Goal: Check status: Check status

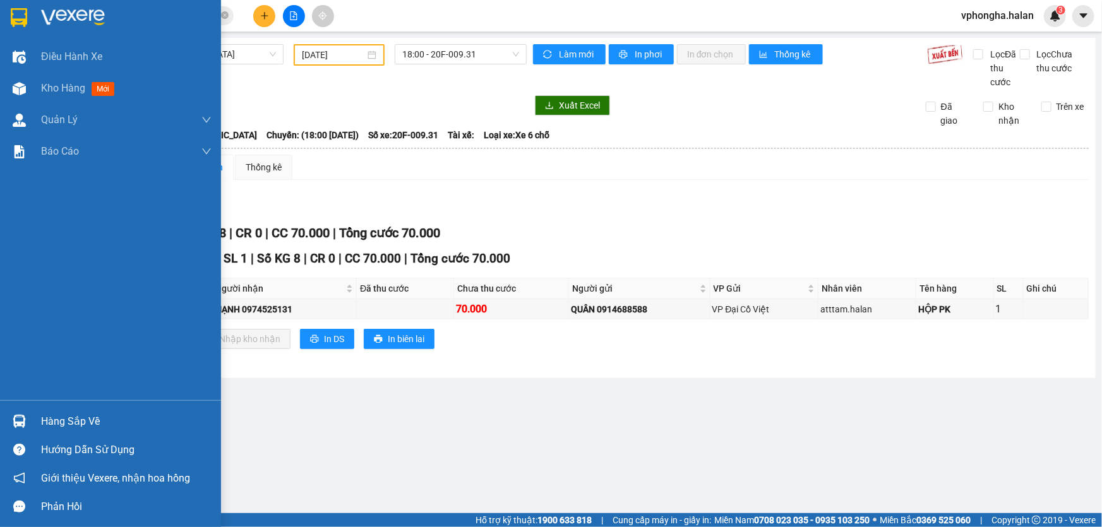
click at [58, 419] on div "Hàng sắp về" at bounding box center [126, 421] width 170 height 19
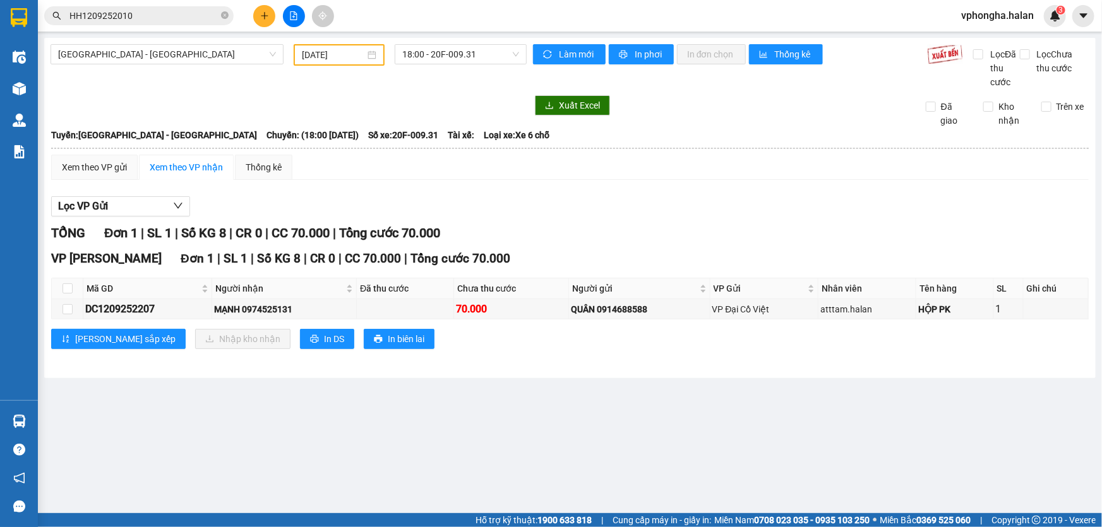
click at [671, 443] on section "Kết quả tìm kiếm ( 1 ) Bộ lọc Mã ĐH Trạng thái Món hàng Thu hộ Tổng cước Chưa c…" at bounding box center [551, 263] width 1102 height 527
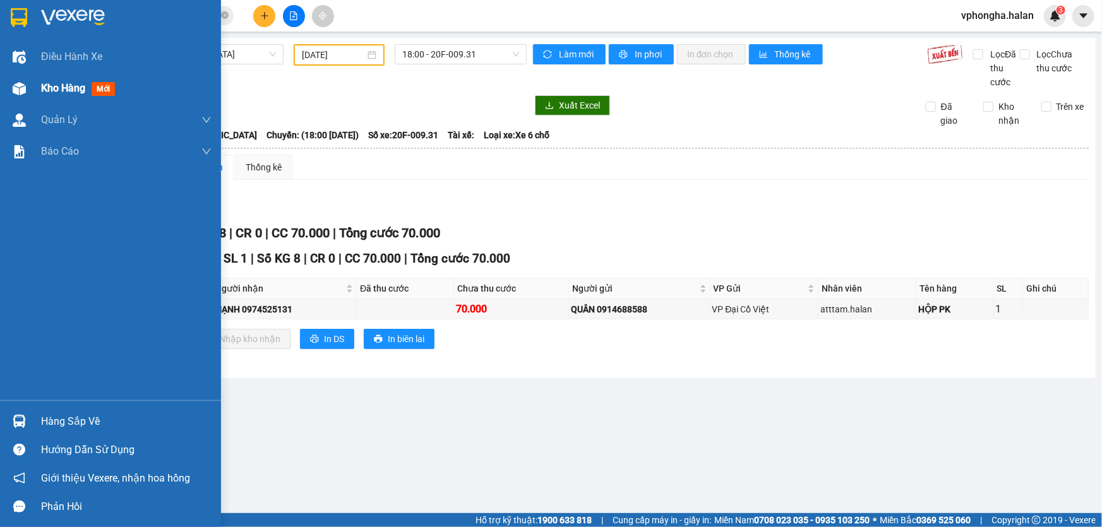
click at [68, 93] on span "Kho hàng" at bounding box center [63, 88] width 44 height 12
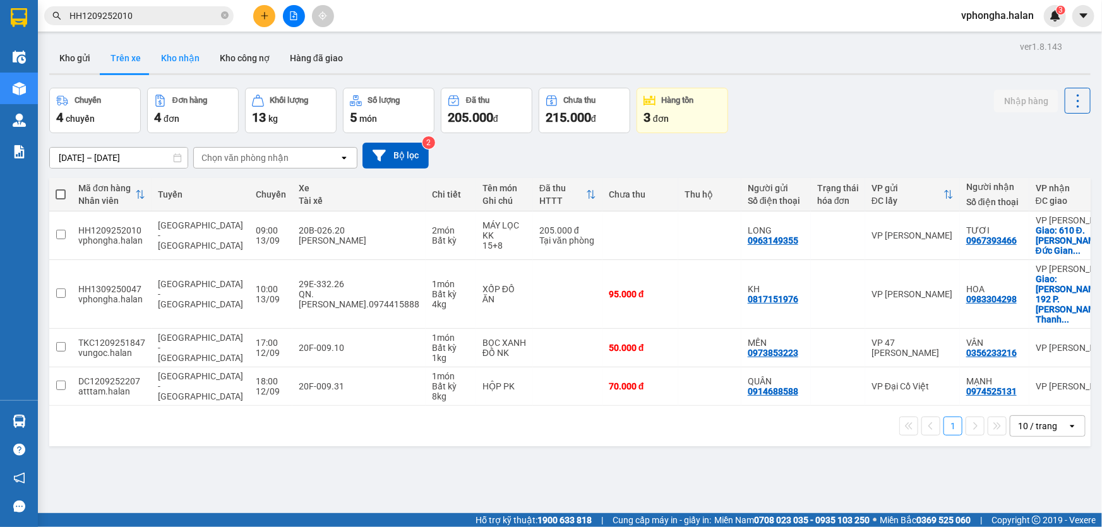
click at [167, 57] on button "Kho nhận" at bounding box center [180, 58] width 59 height 30
type input "[DATE] – [DATE]"
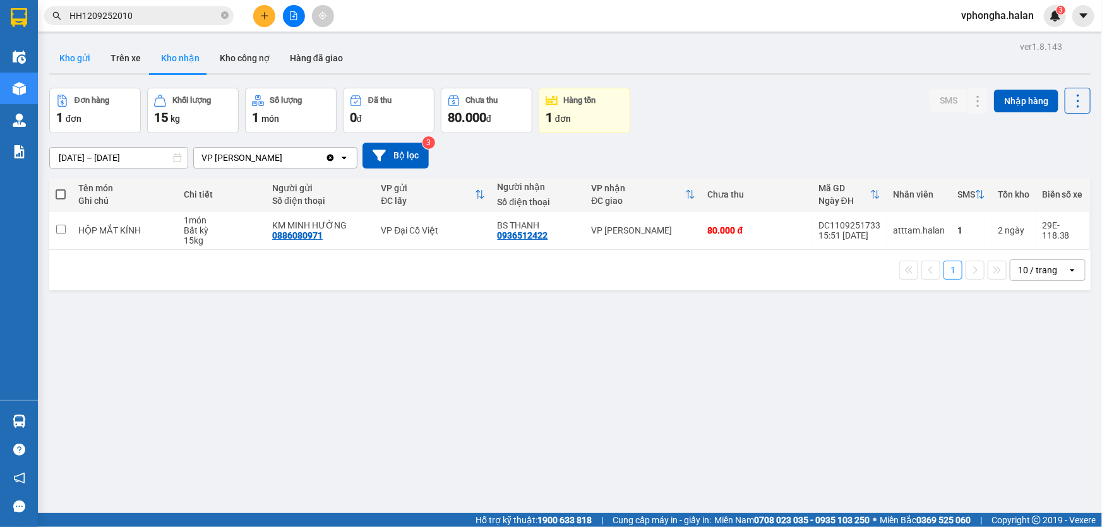
click at [80, 56] on button "Kho gửi" at bounding box center [74, 58] width 51 height 30
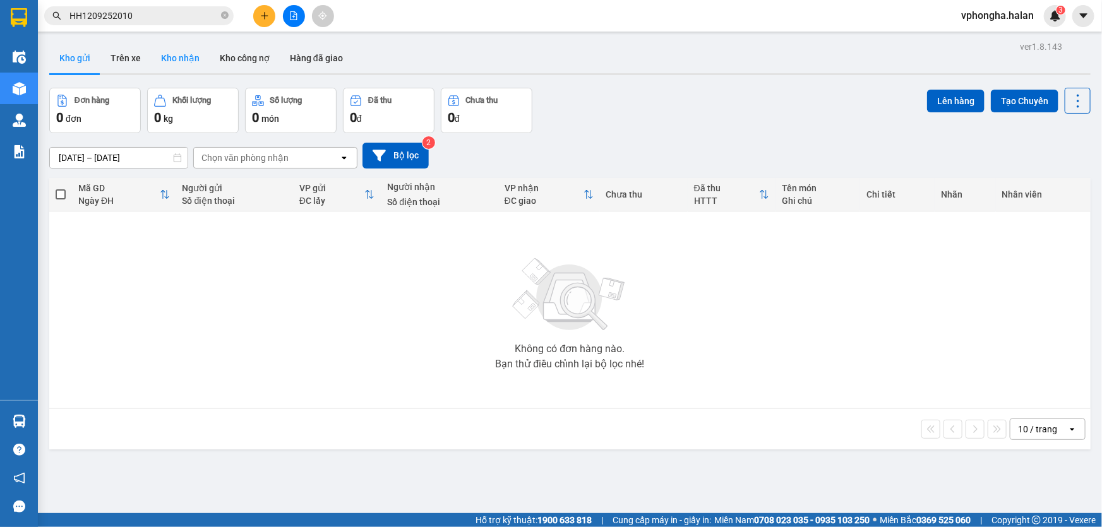
click at [199, 57] on button "Kho nhận" at bounding box center [180, 58] width 59 height 30
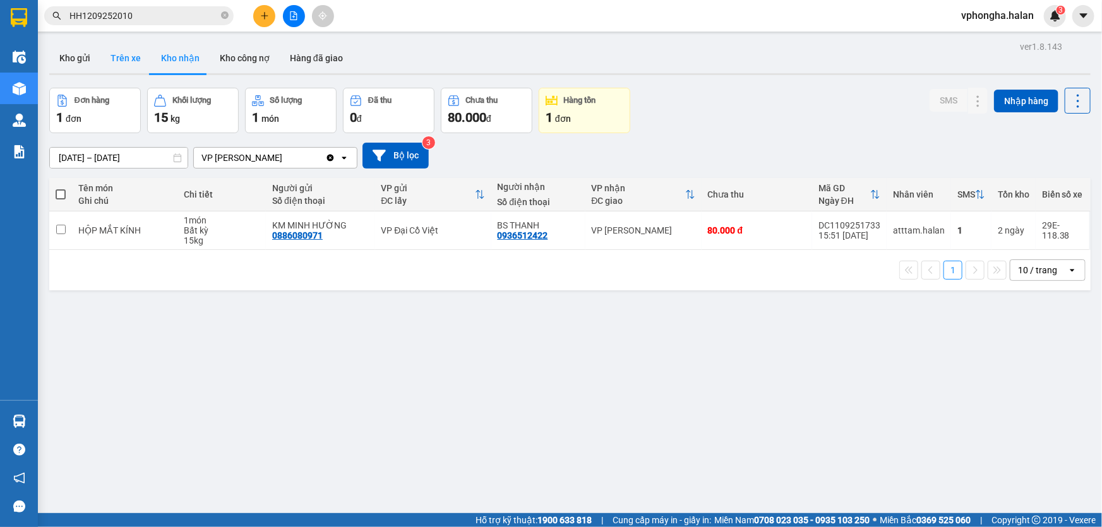
click at [133, 57] on button "Trên xe" at bounding box center [125, 58] width 51 height 30
type input "[DATE] – [DATE]"
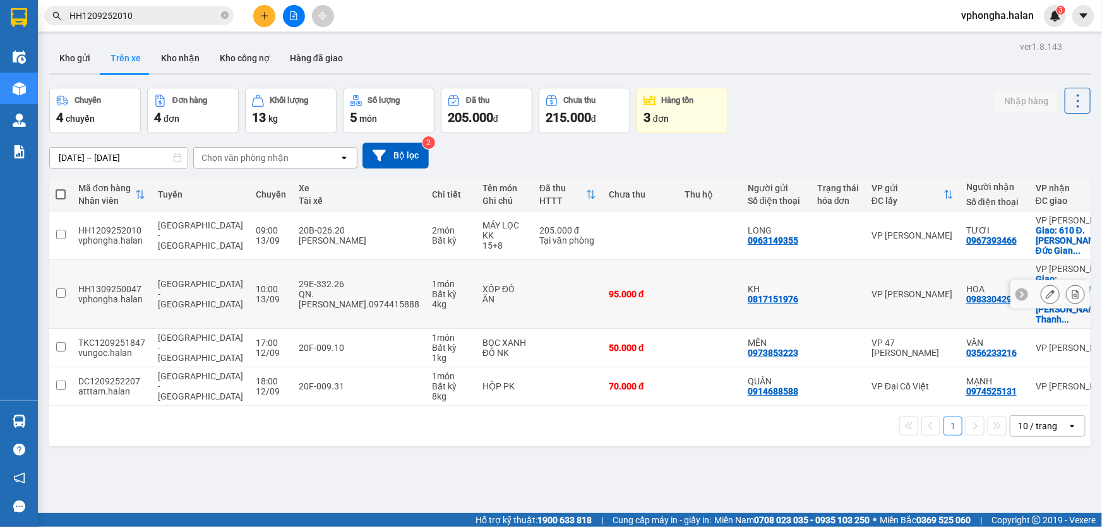
click at [482, 284] on div "XỐP ĐỒ ĂN" at bounding box center [504, 294] width 44 height 20
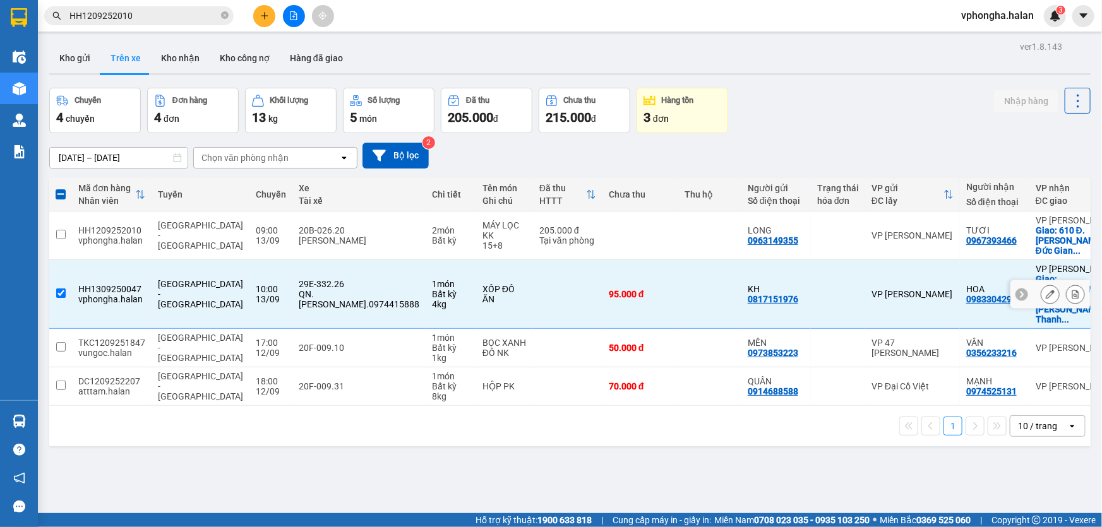
click at [482, 284] on div "XỐP ĐỒ ĂN" at bounding box center [504, 294] width 44 height 20
checkbox input "false"
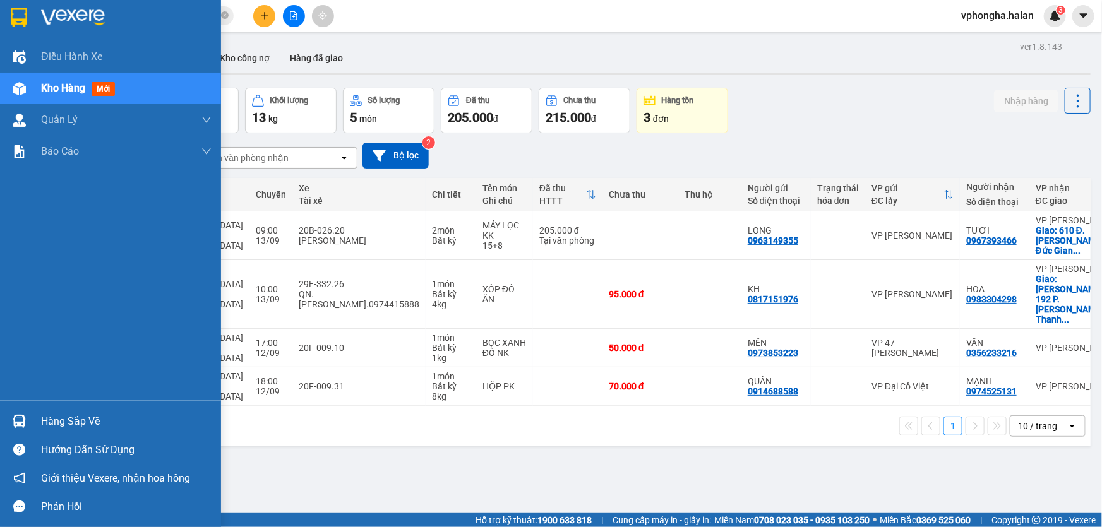
click at [74, 419] on div "Hàng sắp về" at bounding box center [126, 421] width 170 height 19
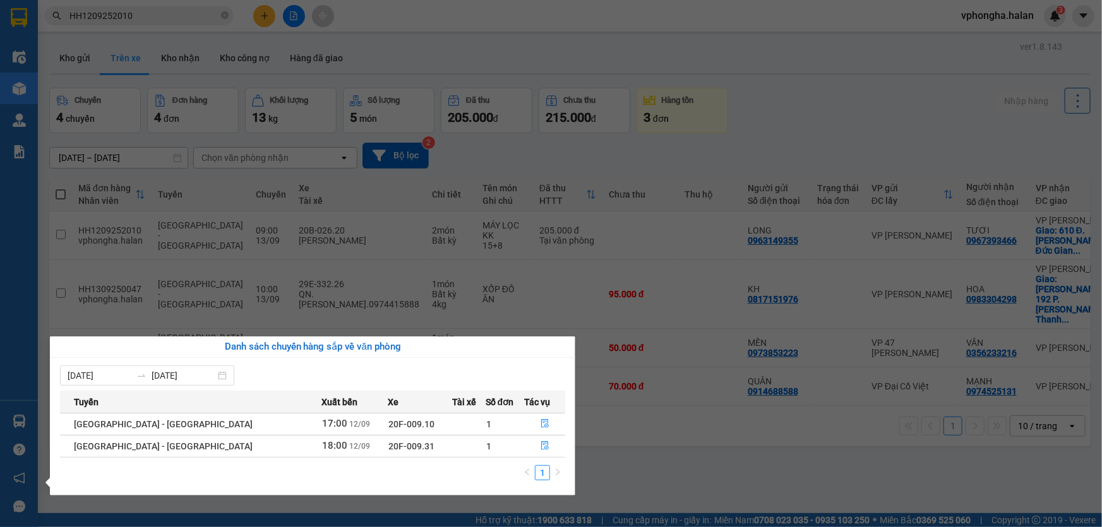
click at [668, 465] on section "Kết quả tìm kiếm ( 1 ) Bộ lọc Mã ĐH Trạng thái Món hàng Thu hộ Tổng cước Chưa c…" at bounding box center [551, 263] width 1102 height 527
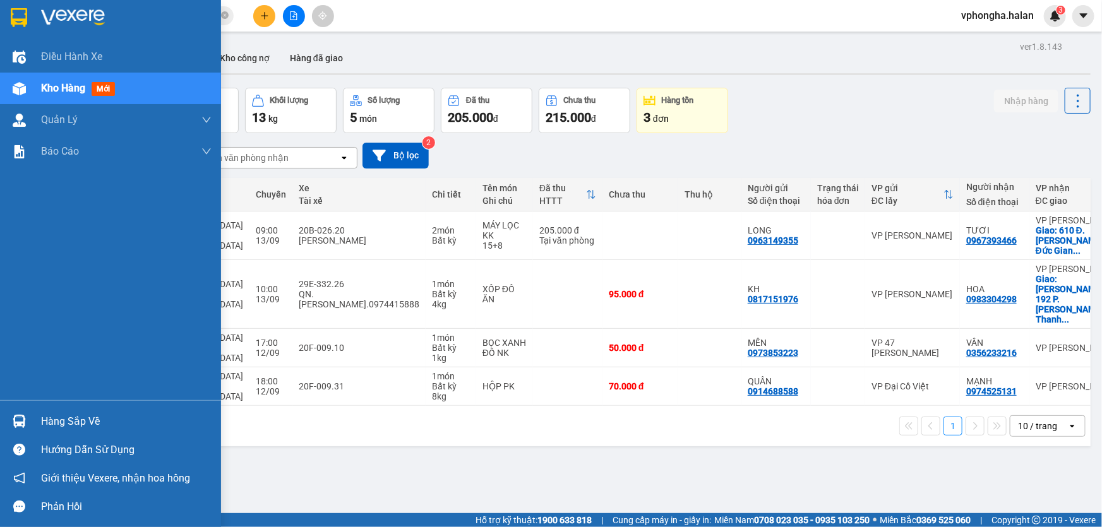
click at [69, 422] on div "Hàng sắp về" at bounding box center [126, 421] width 170 height 19
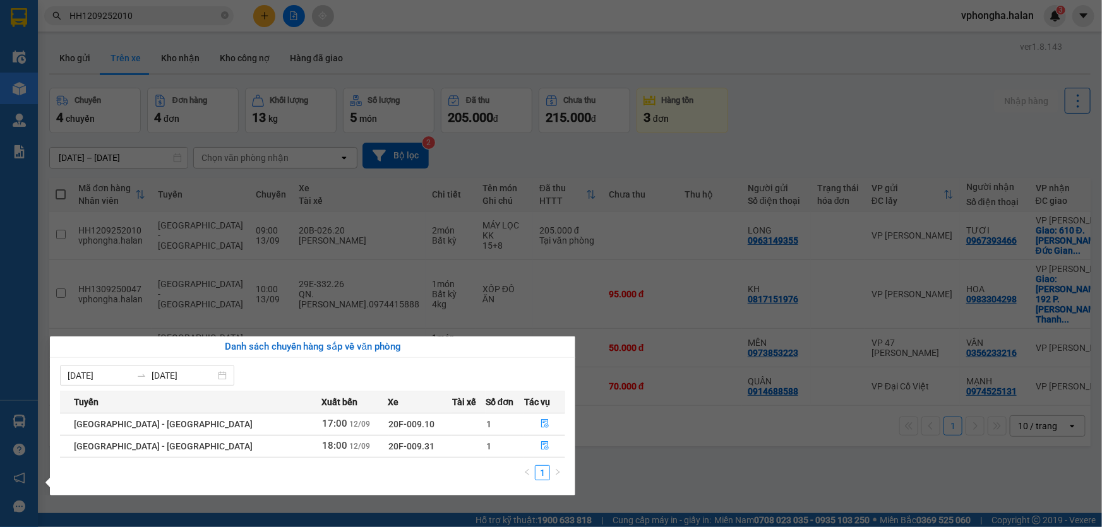
click at [178, 59] on section "Kết quả tìm kiếm ( 1 ) Bộ lọc Mã ĐH Trạng thái Món hàng Thu hộ Tổng cước Chưa c…" at bounding box center [551, 263] width 1102 height 527
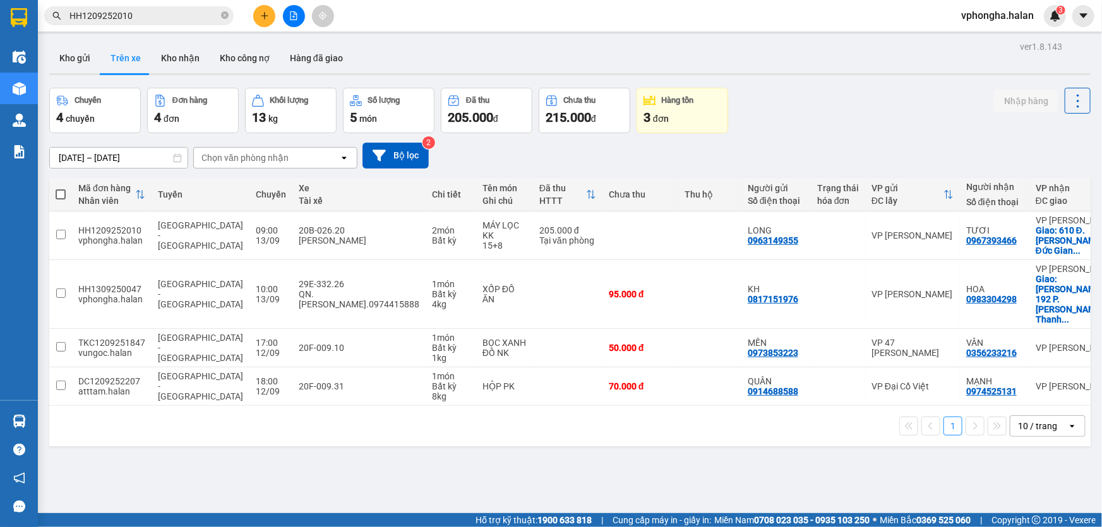
click at [178, 59] on button "Kho nhận" at bounding box center [180, 58] width 59 height 30
type input "[DATE] – [DATE]"
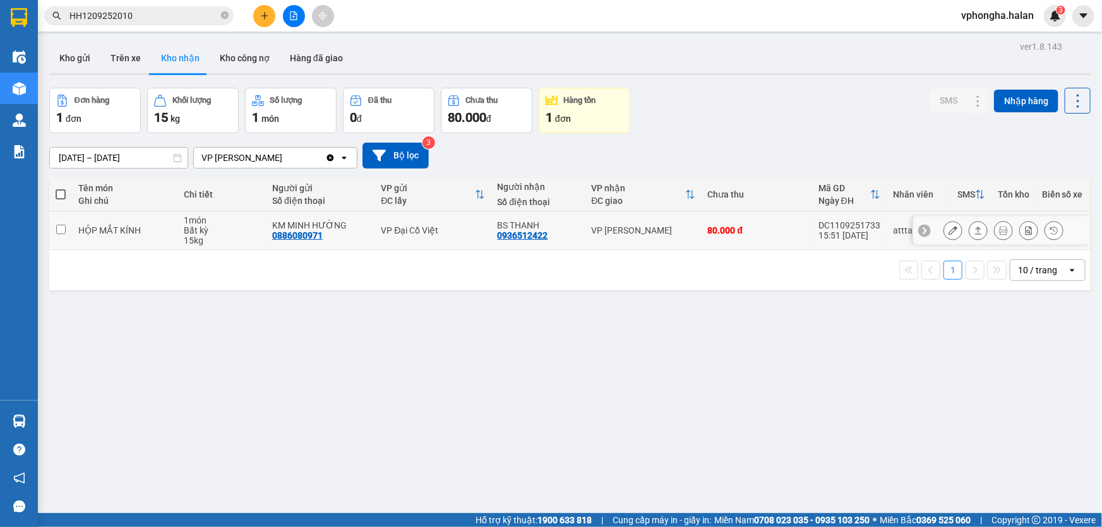
click at [63, 234] on input "checkbox" at bounding box center [60, 229] width 9 height 9
checkbox input "true"
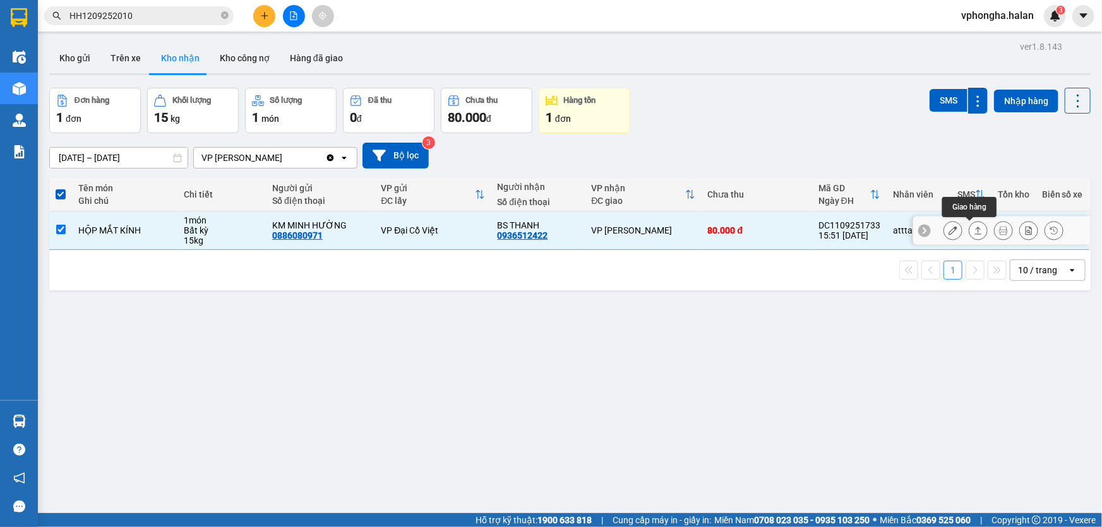
click at [973, 234] on icon at bounding box center [977, 230] width 9 height 9
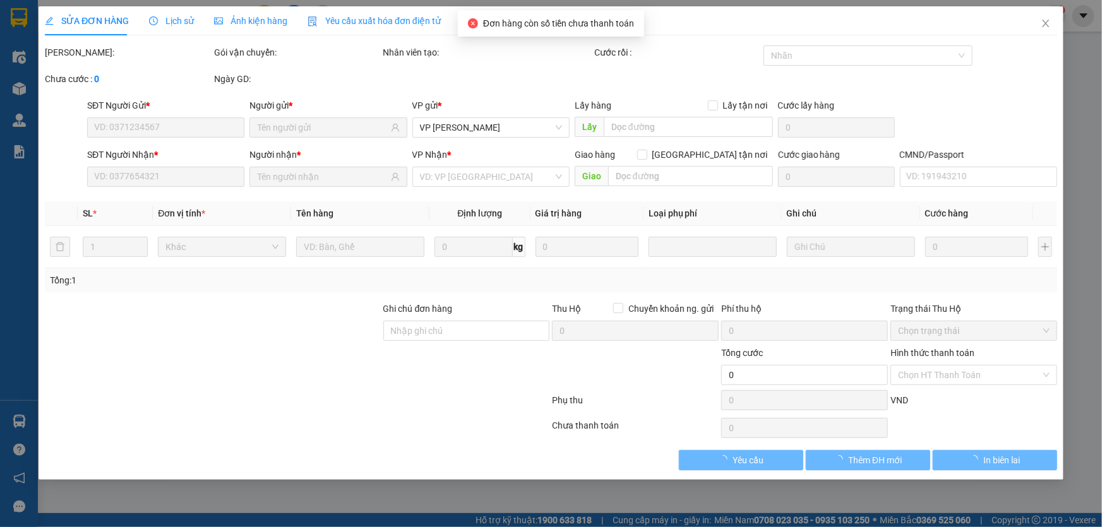
type input "0886080971"
type input "KM MINH HƯỜNG"
type input "0936512422"
type input "BS THANH"
type input "80.000"
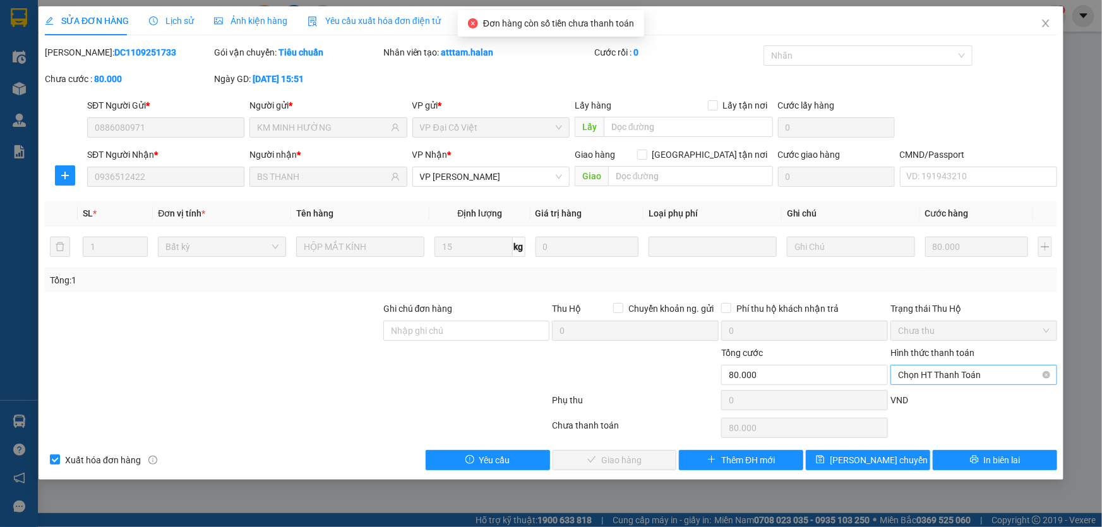
click at [953, 374] on span "Chọn HT Thanh Toán" at bounding box center [974, 374] width 152 height 19
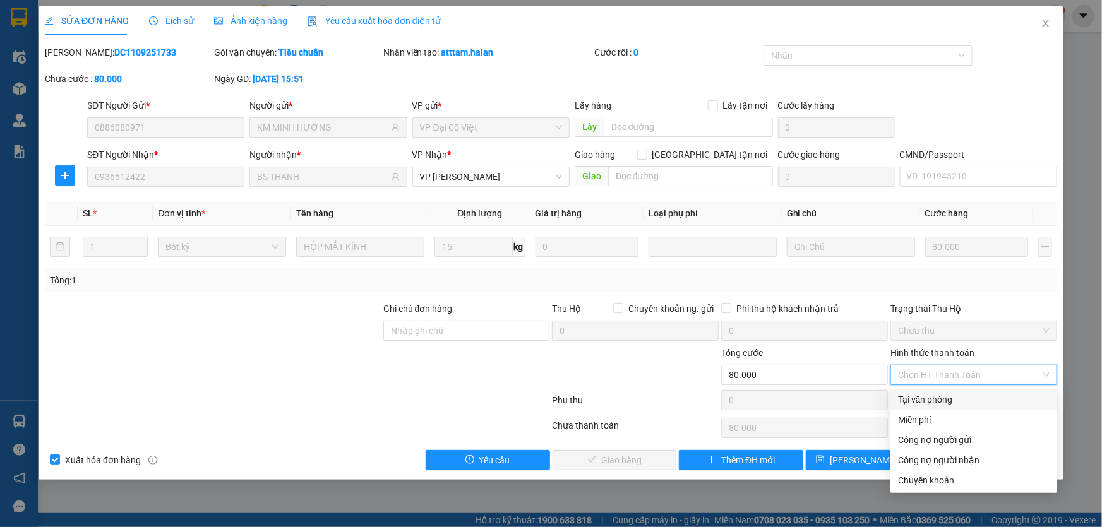
click at [953, 397] on div "Tại văn phòng" at bounding box center [974, 400] width 152 height 14
type input "0"
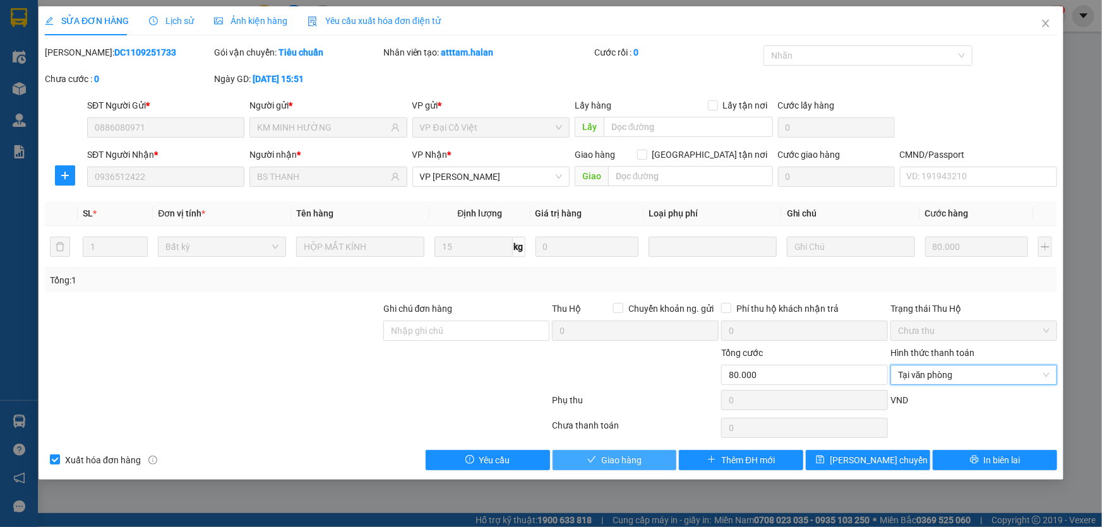
click at [609, 461] on span "Giao hàng" at bounding box center [621, 460] width 40 height 14
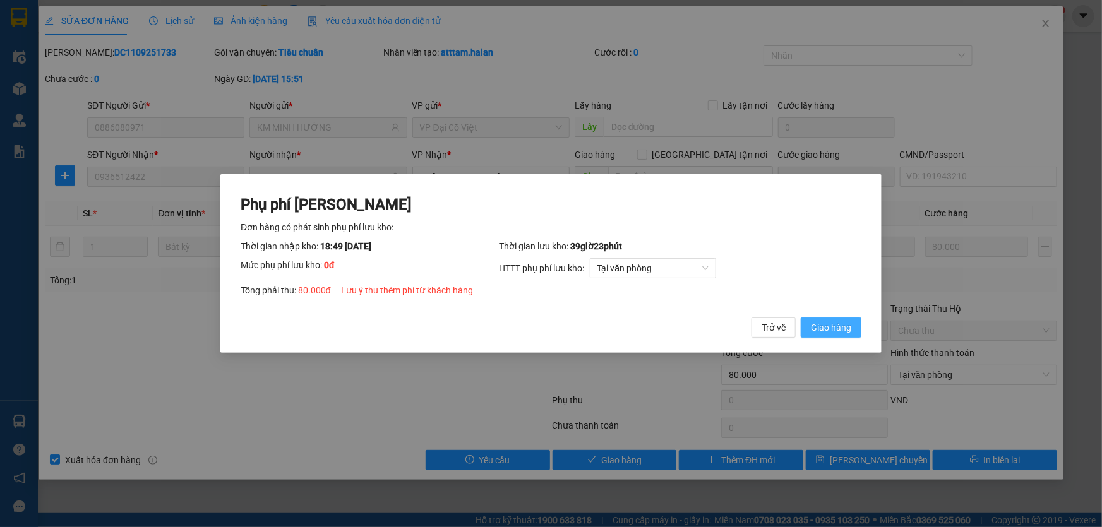
click at [840, 330] on span "Giao hàng" at bounding box center [831, 328] width 40 height 14
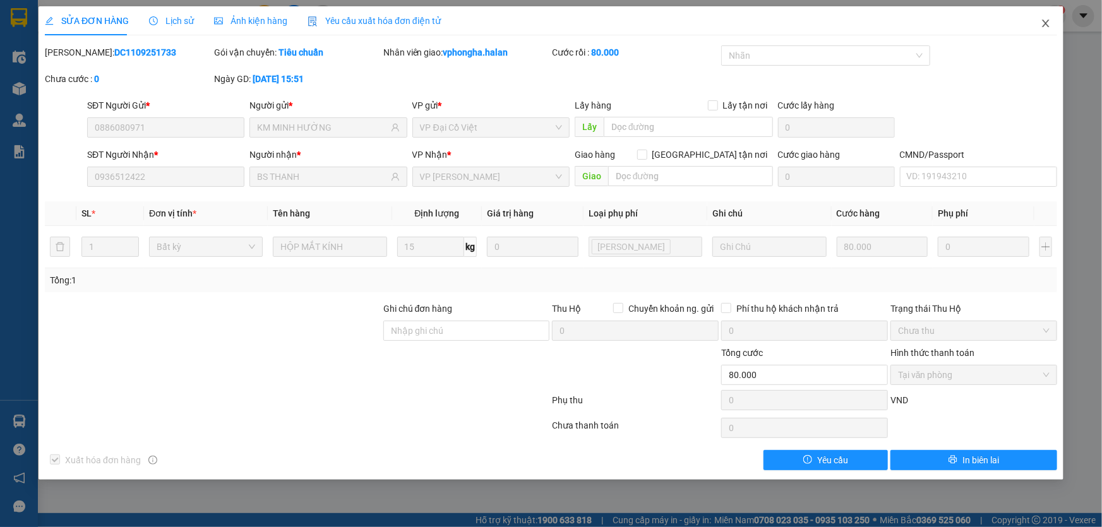
click at [1042, 24] on icon "close" at bounding box center [1045, 23] width 10 height 10
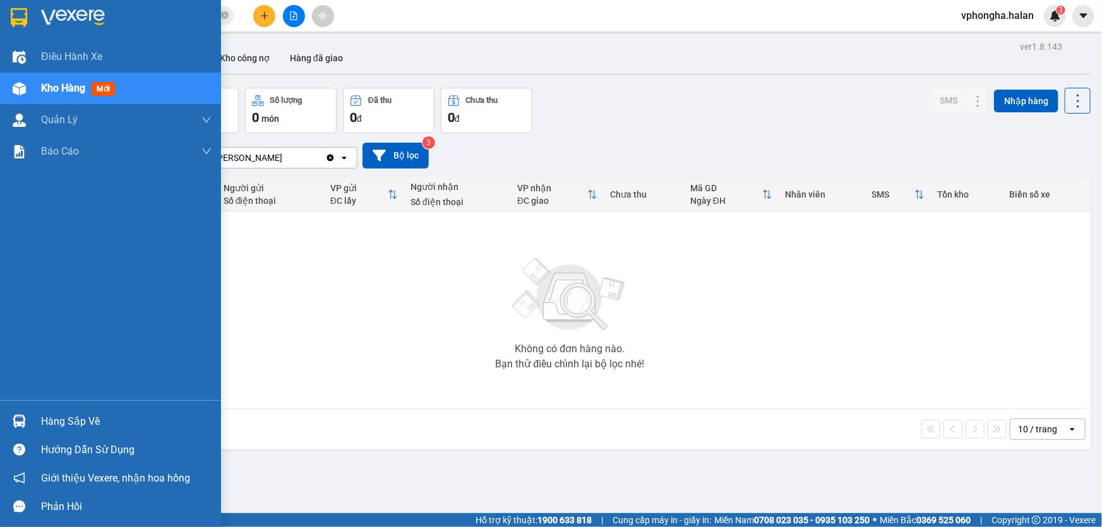
click at [78, 420] on div "Hàng sắp về" at bounding box center [126, 421] width 170 height 19
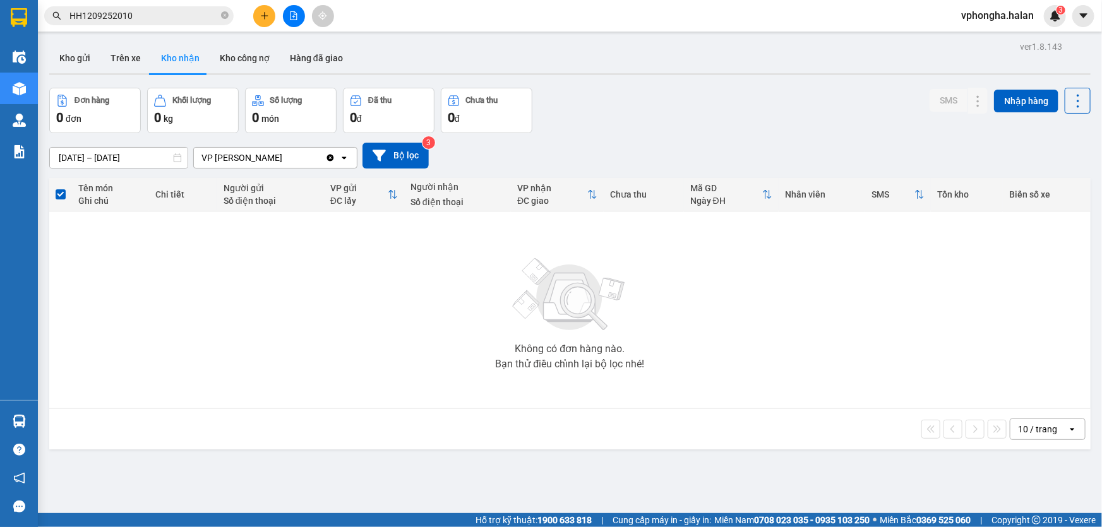
click at [124, 54] on section "Kết quả tìm kiếm ( 1 ) Bộ lọc Mã ĐH Trạng thái Món hàng Thu hộ Tổng cước Chưa c…" at bounding box center [551, 263] width 1102 height 527
click at [124, 54] on button "Trên xe" at bounding box center [125, 58] width 51 height 30
type input "[DATE] – [DATE]"
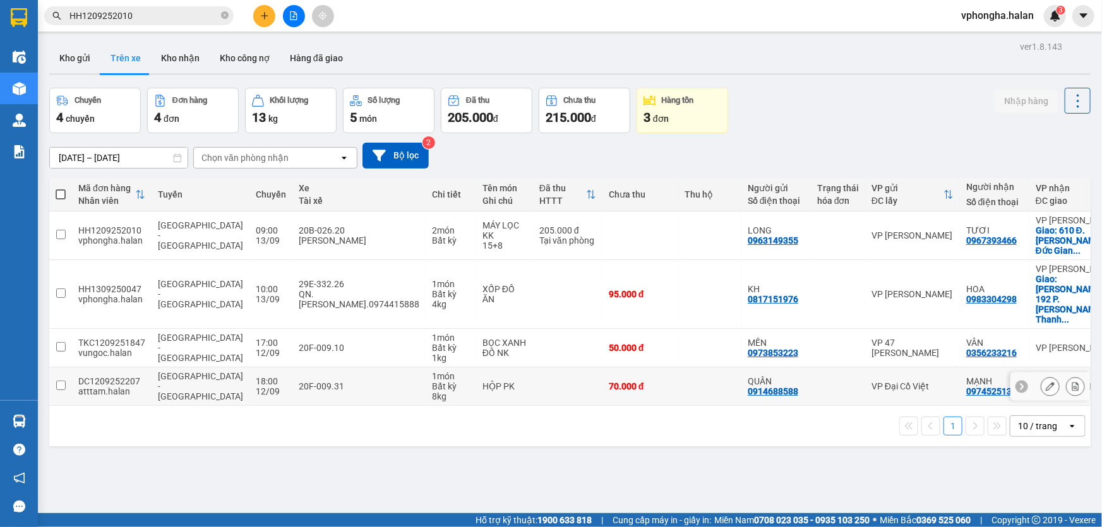
click at [61, 381] on input "checkbox" at bounding box center [60, 385] width 9 height 9
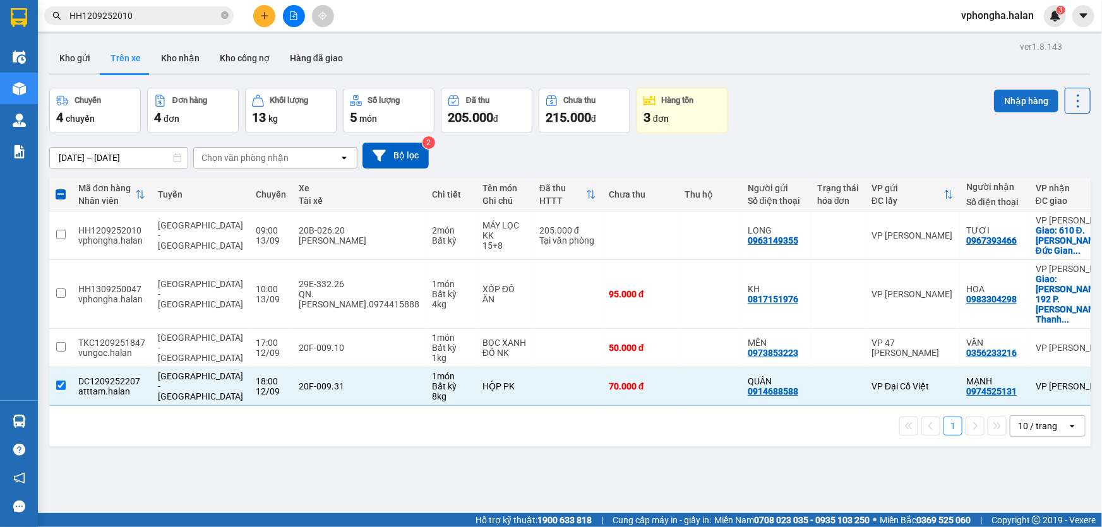
click at [1014, 100] on button "Nhập hàng" at bounding box center [1026, 101] width 64 height 23
checkbox input "false"
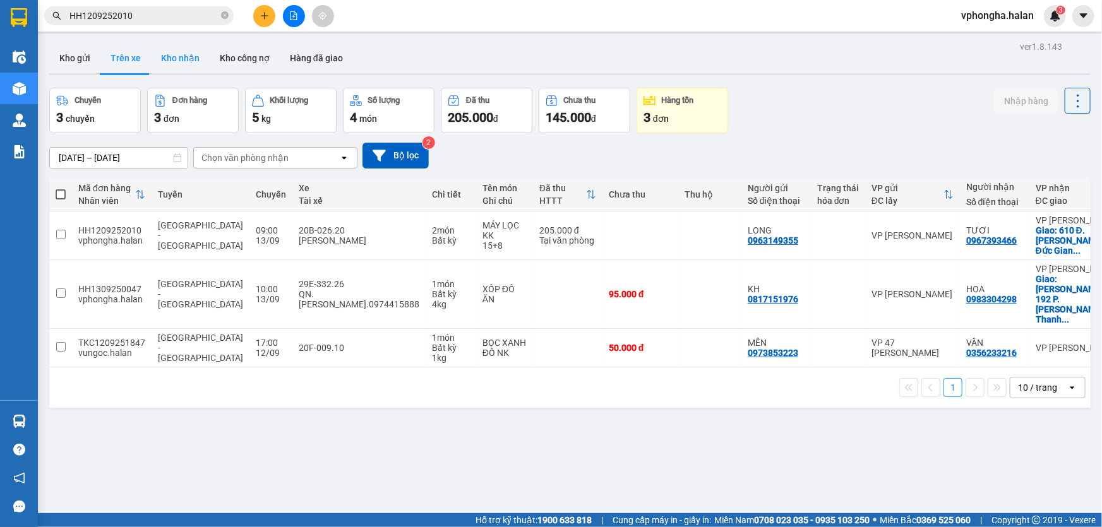
click at [181, 60] on button "Kho nhận" at bounding box center [180, 58] width 59 height 30
type input "[DATE] – [DATE]"
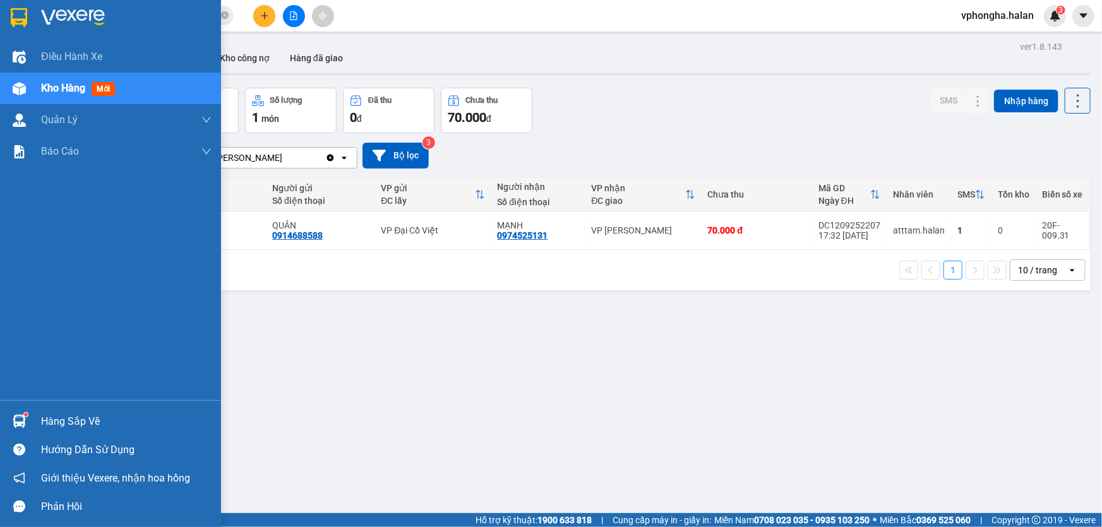
click at [56, 425] on div "Hàng sắp về" at bounding box center [126, 421] width 170 height 19
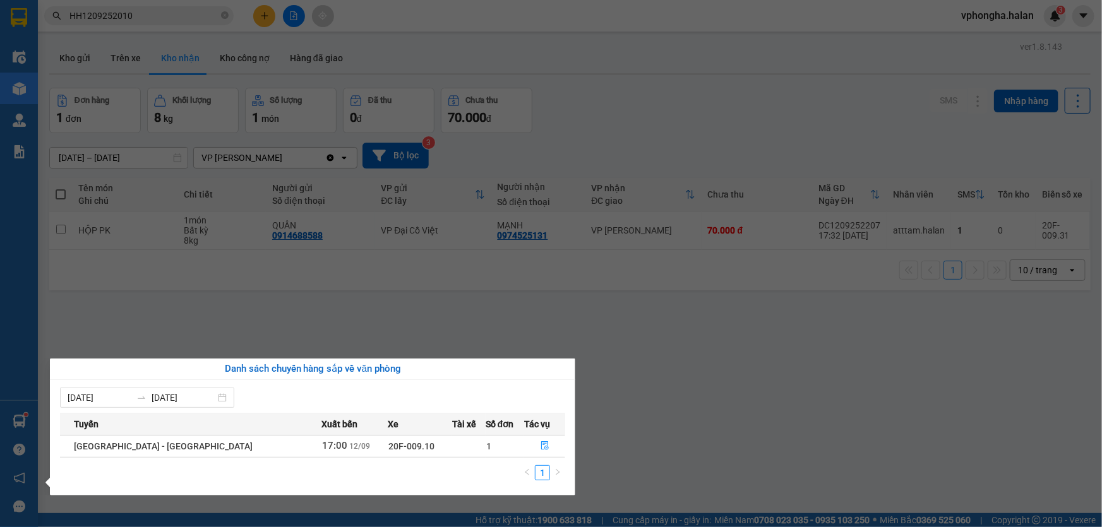
drag, startPoint x: 134, startPoint y: 309, endPoint x: 108, endPoint y: 341, distance: 41.2
click at [133, 311] on section "Kết quả tìm kiếm ( 1 ) Bộ lọc Mã ĐH Trạng thái Món hàng Thu hộ Tổng cước Chưa c…" at bounding box center [551, 263] width 1102 height 527
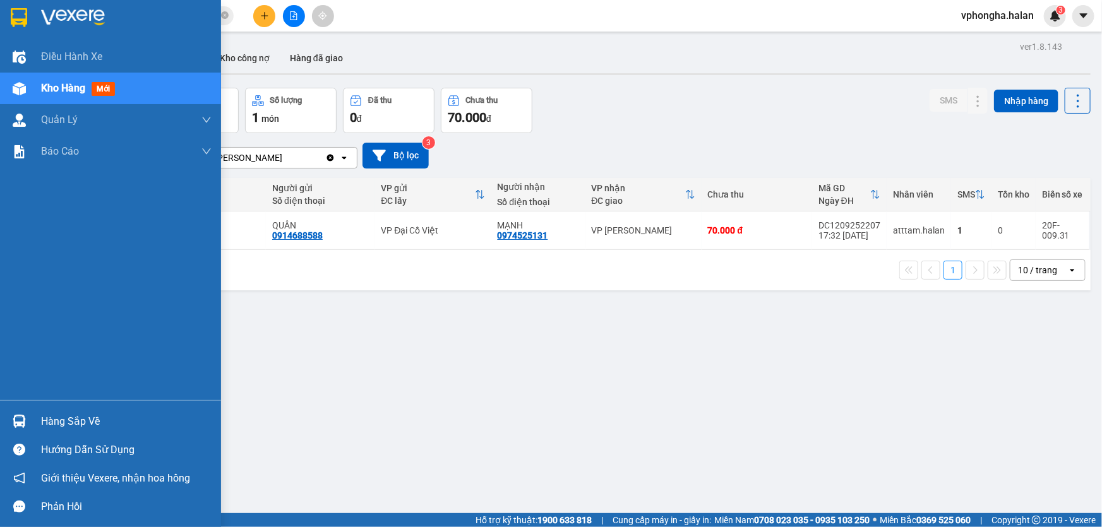
click at [21, 422] on img at bounding box center [19, 421] width 13 height 13
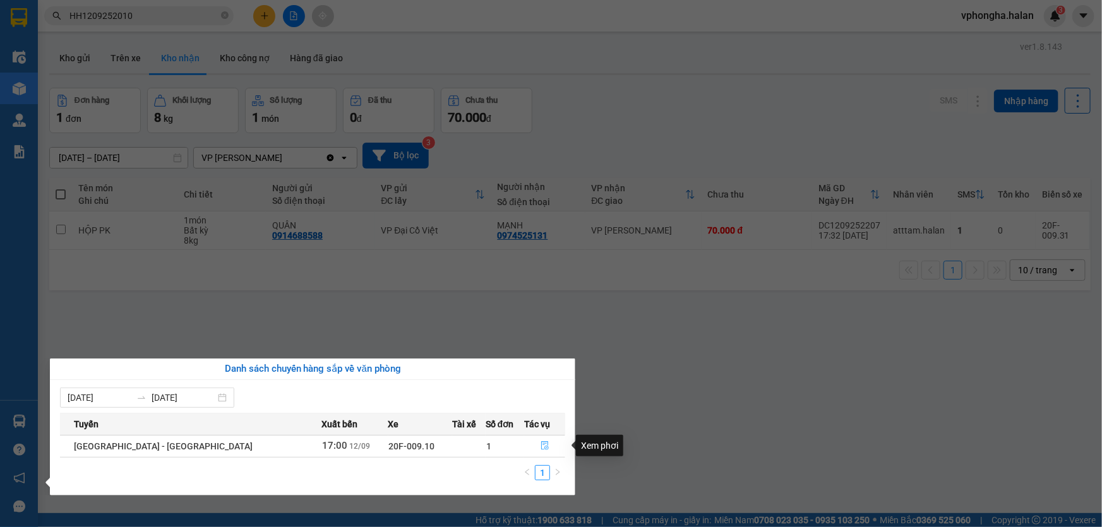
click at [541, 449] on icon "file-done" at bounding box center [545, 445] width 8 height 9
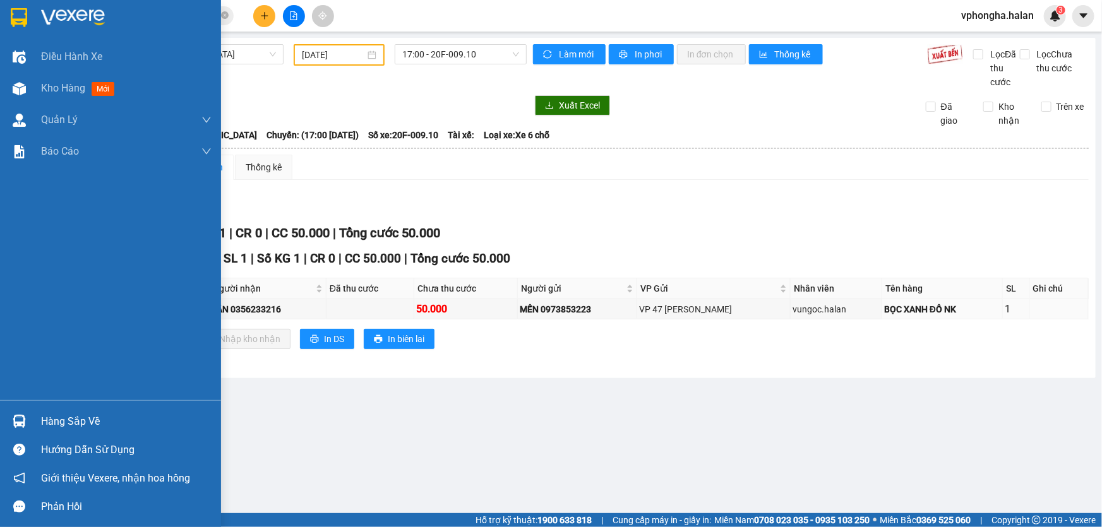
click at [75, 420] on div "Hàng sắp về" at bounding box center [126, 421] width 170 height 19
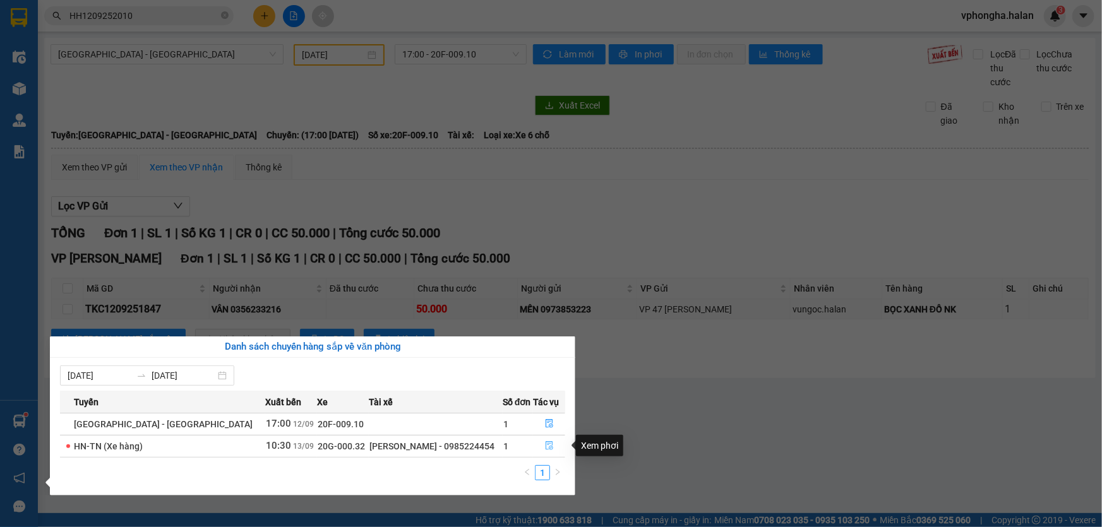
click at [545, 446] on icon "file-done" at bounding box center [549, 445] width 9 height 9
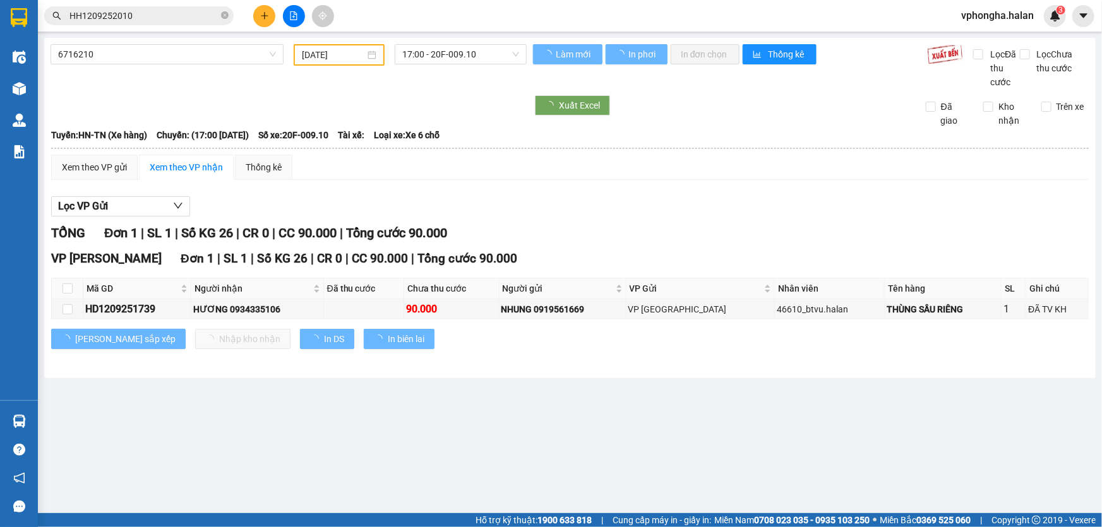
type input "[DATE]"
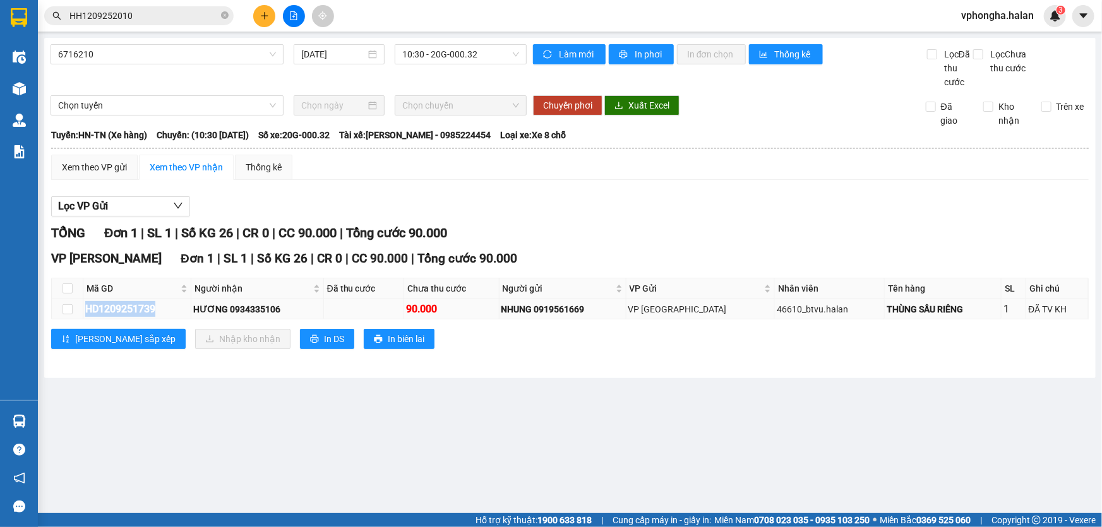
drag, startPoint x: 88, startPoint y: 306, endPoint x: 170, endPoint y: 312, distance: 82.9
click at [170, 312] on div "HD1209251739" at bounding box center [137, 309] width 104 height 16
copy div "HD1209251739"
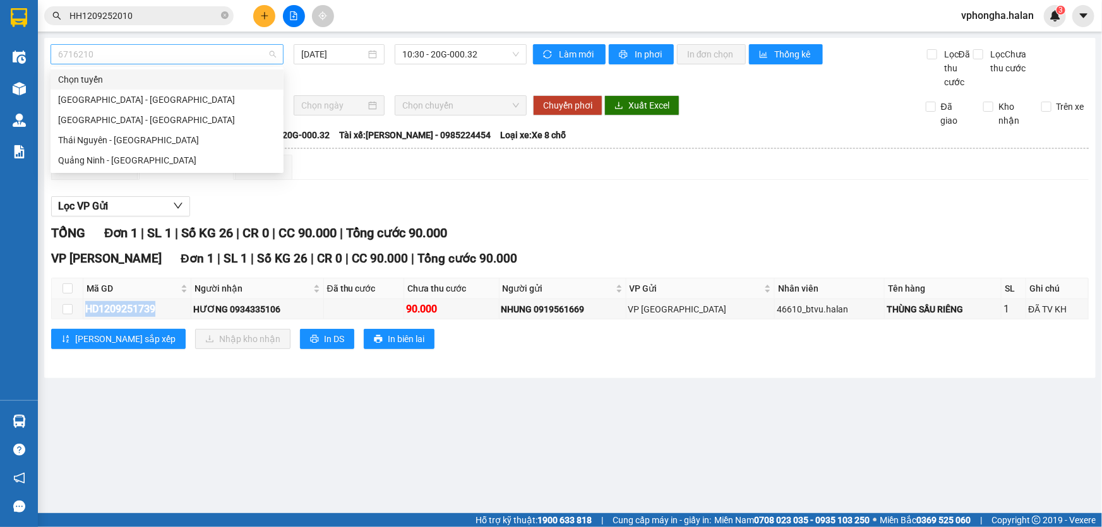
click at [114, 57] on span "6716210" at bounding box center [167, 54] width 218 height 19
click at [221, 18] on icon "close-circle" at bounding box center [225, 15] width 8 height 8
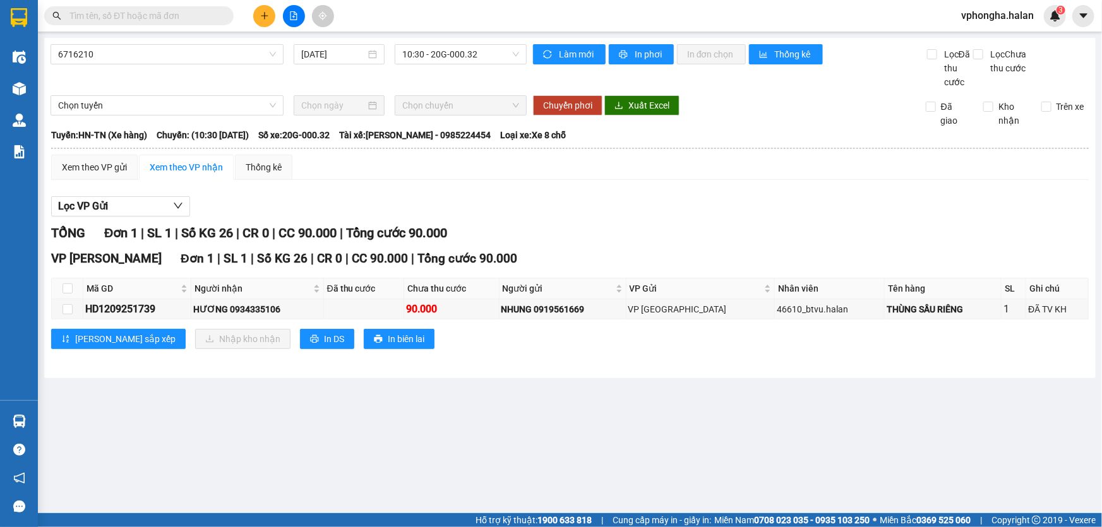
click at [169, 16] on input "text" at bounding box center [143, 16] width 149 height 14
paste input "HD1209251739"
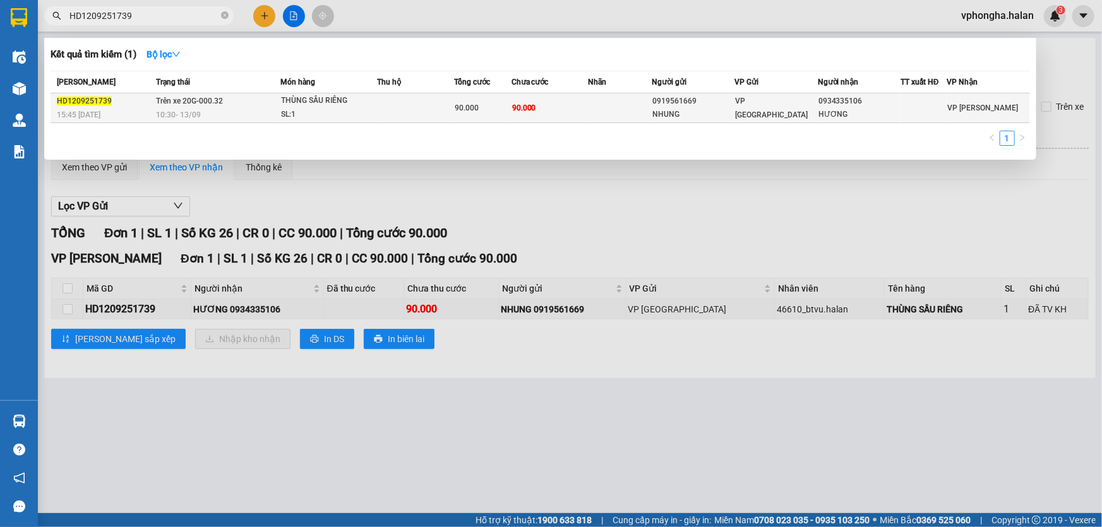
type input "HD1209251739"
click at [436, 112] on td at bounding box center [415, 108] width 76 height 30
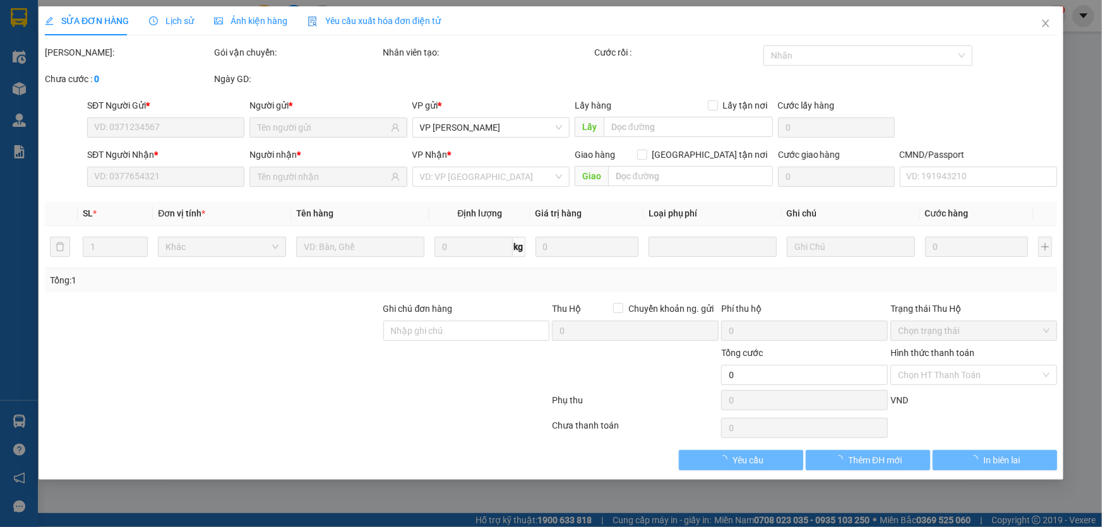
type input "0919561669"
type input "NHUNG"
type input "0934335106"
type input "HƯƠNG"
type input "90.000"
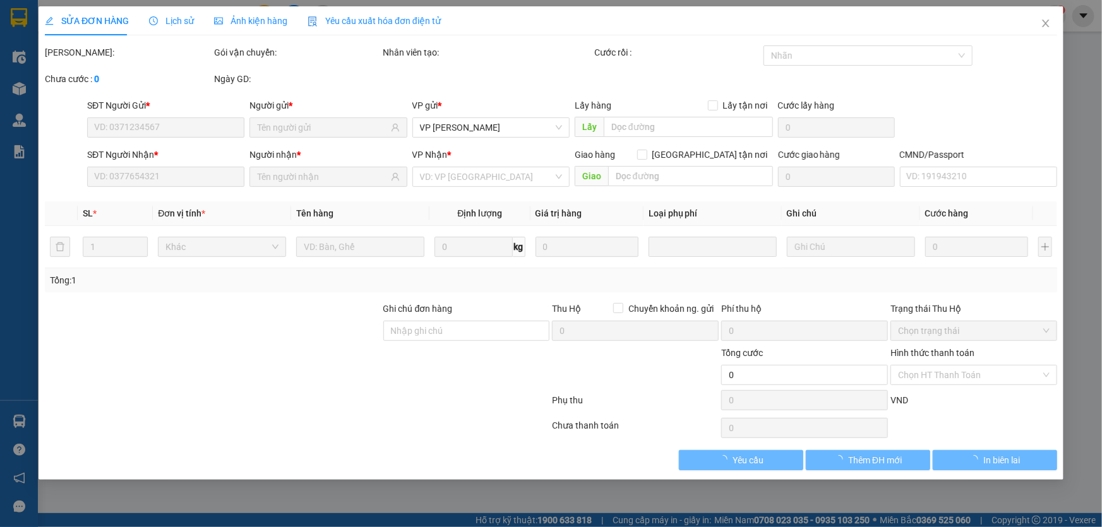
type input "90.000"
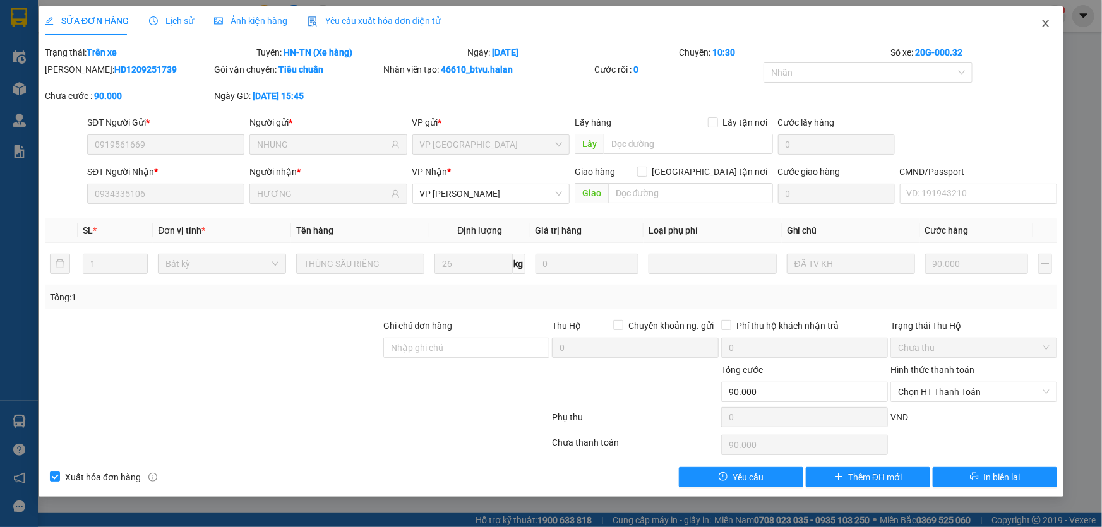
click at [1046, 23] on icon "close" at bounding box center [1045, 24] width 7 height 8
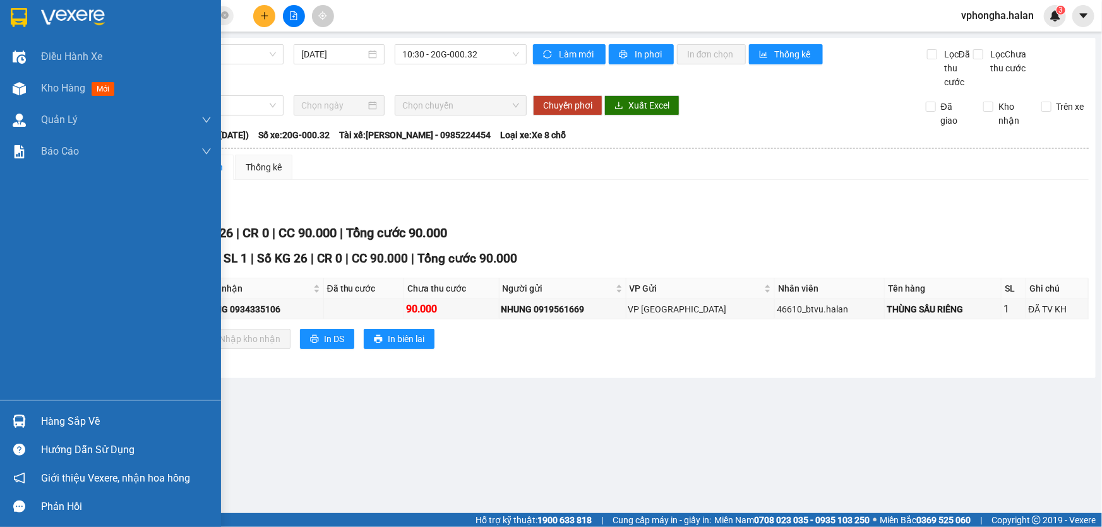
click at [54, 426] on div "Hàng sắp về" at bounding box center [126, 421] width 170 height 19
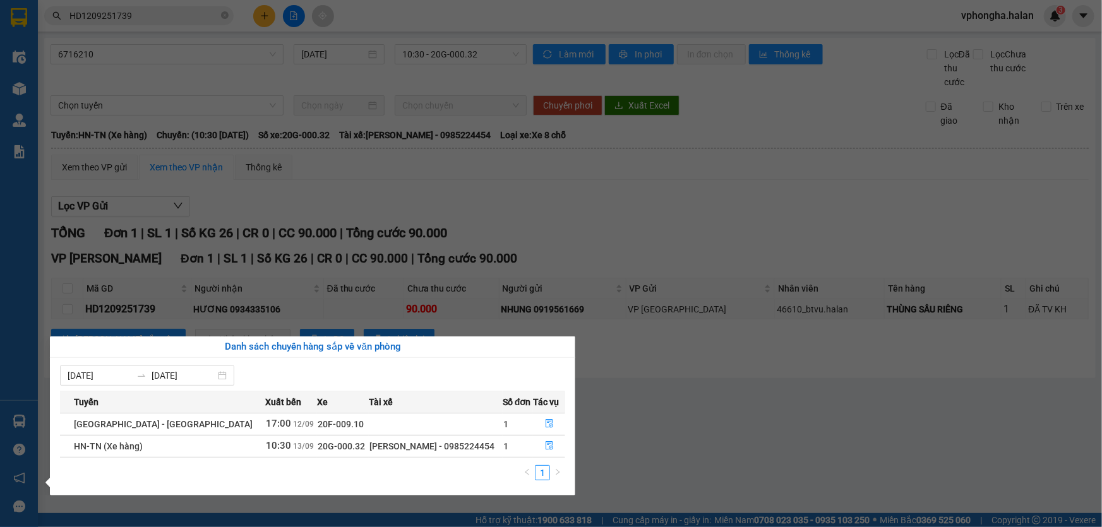
click at [662, 456] on section "Kết quả tìm kiếm ( 1 ) Bộ lọc Mã ĐH Trạng thái Món hàng Thu hộ Tổng cước Chưa c…" at bounding box center [551, 263] width 1102 height 527
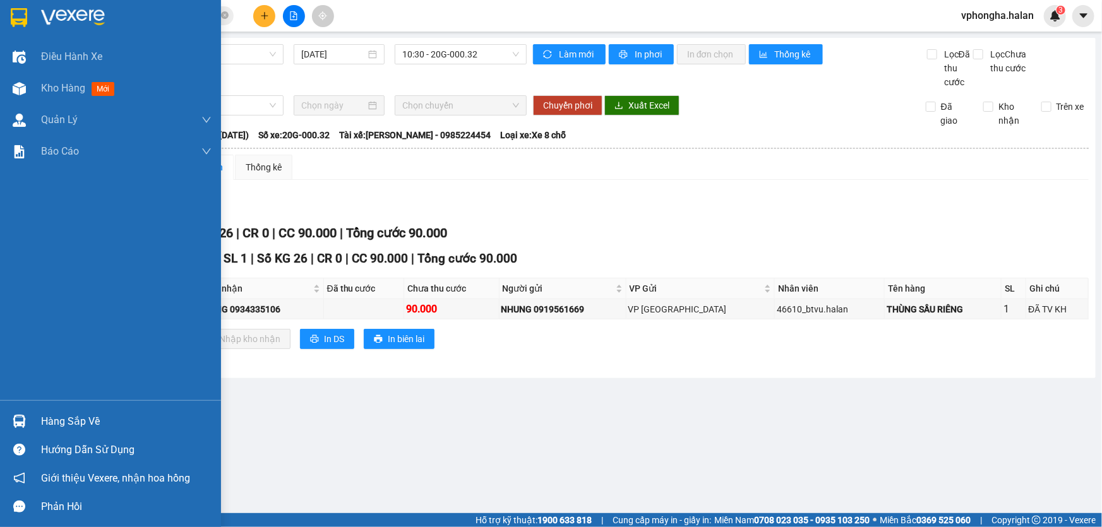
click at [88, 416] on div "Hàng sắp về" at bounding box center [126, 421] width 170 height 19
click at [49, 422] on div "Hàng sắp về" at bounding box center [126, 421] width 170 height 19
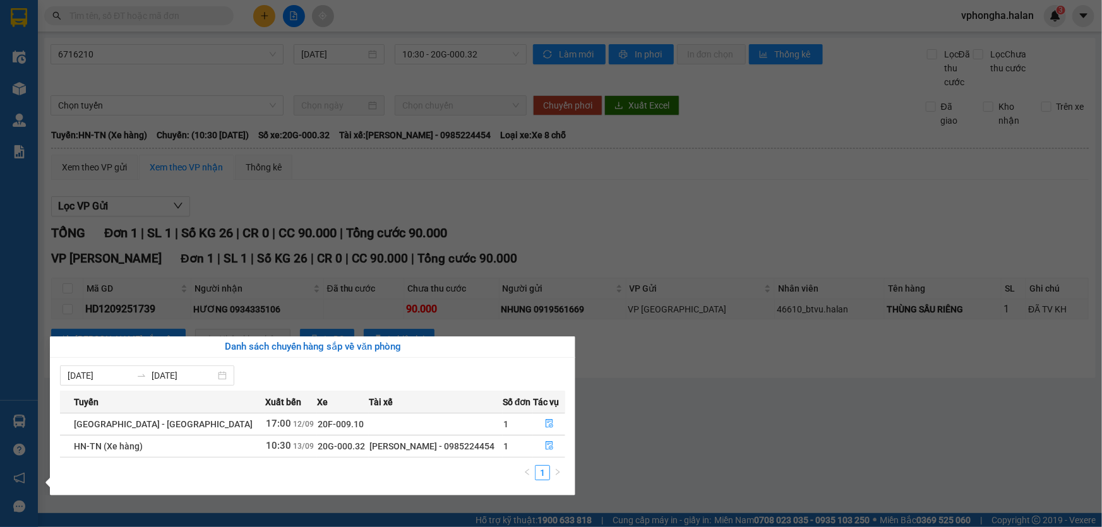
click at [645, 417] on section "Kết quả tìm kiếm ( 0 ) Bộ lọc No Data vphongha.halan 3 Điều hành xe Kho hàng mớ…" at bounding box center [551, 263] width 1102 height 527
